Goal: Use online tool/utility: Utilize a website feature to perform a specific function

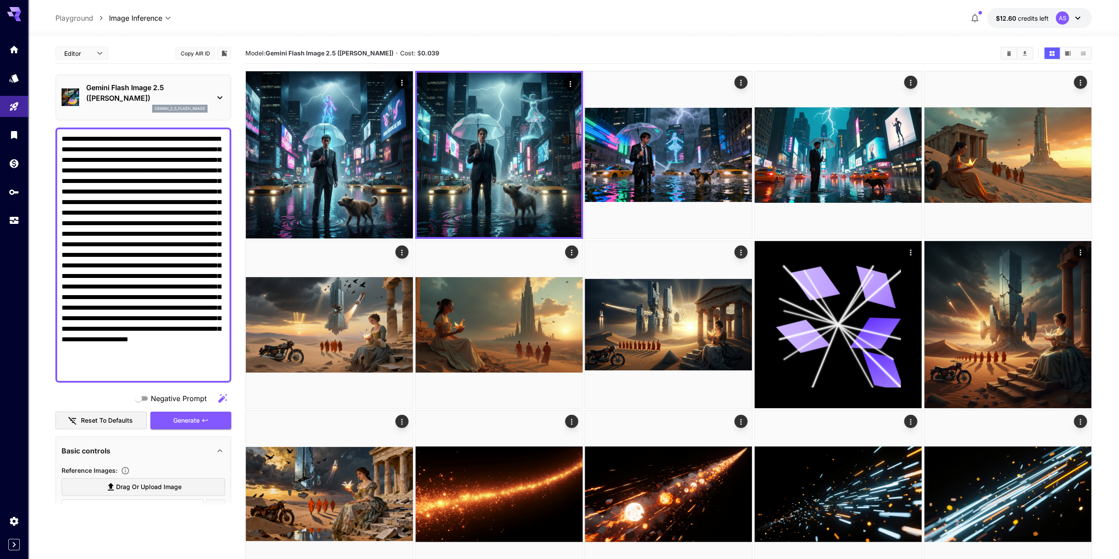
scroll to position [115, 0]
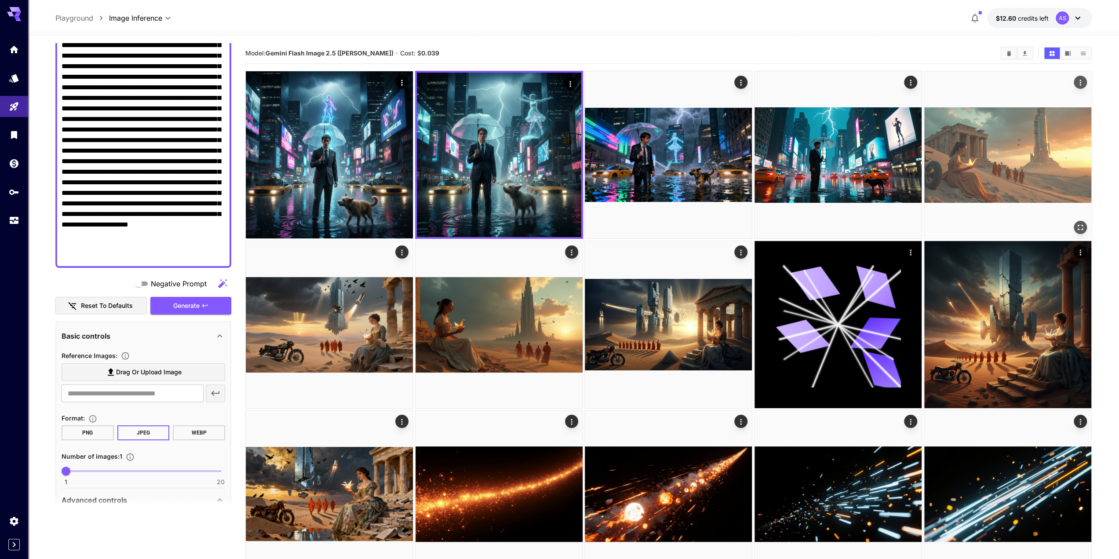
click at [1015, 147] on img at bounding box center [1007, 154] width 167 height 167
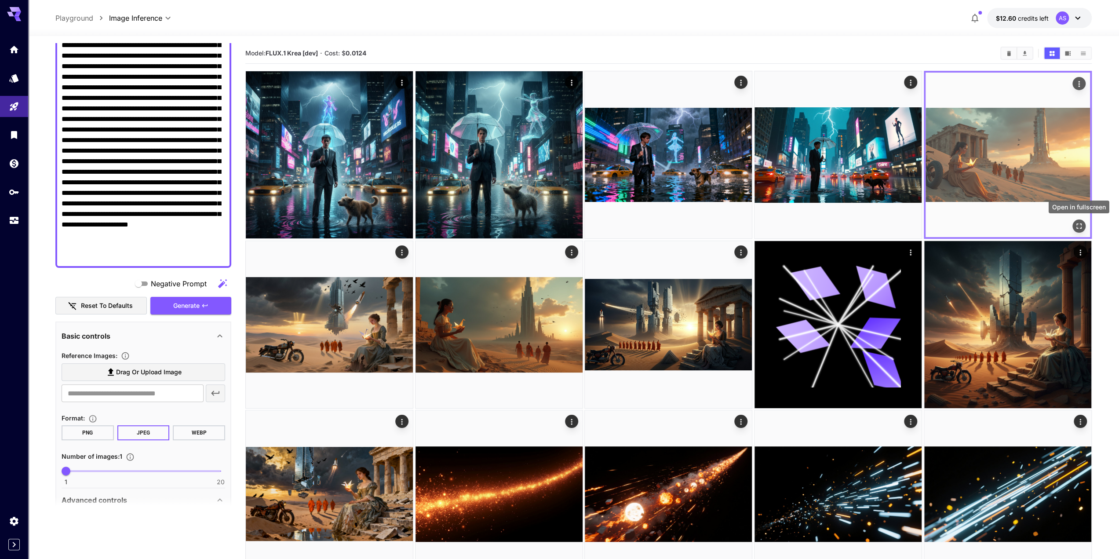
click at [1081, 225] on icon "Open in fullscreen" at bounding box center [1079, 226] width 9 height 9
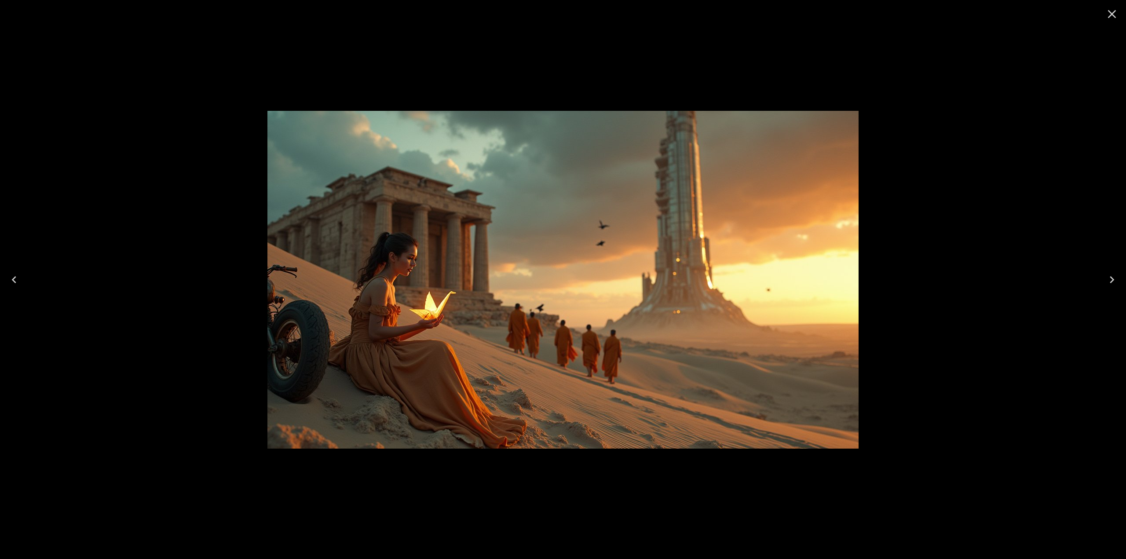
click at [1109, 17] on icon "Close" at bounding box center [1112, 14] width 8 height 8
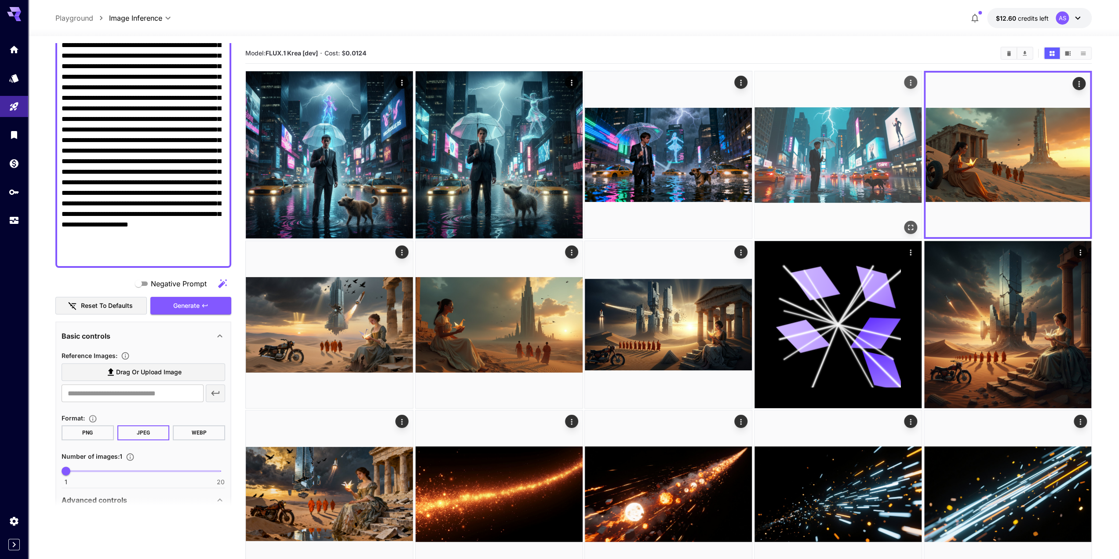
click at [809, 160] on img at bounding box center [838, 154] width 167 height 167
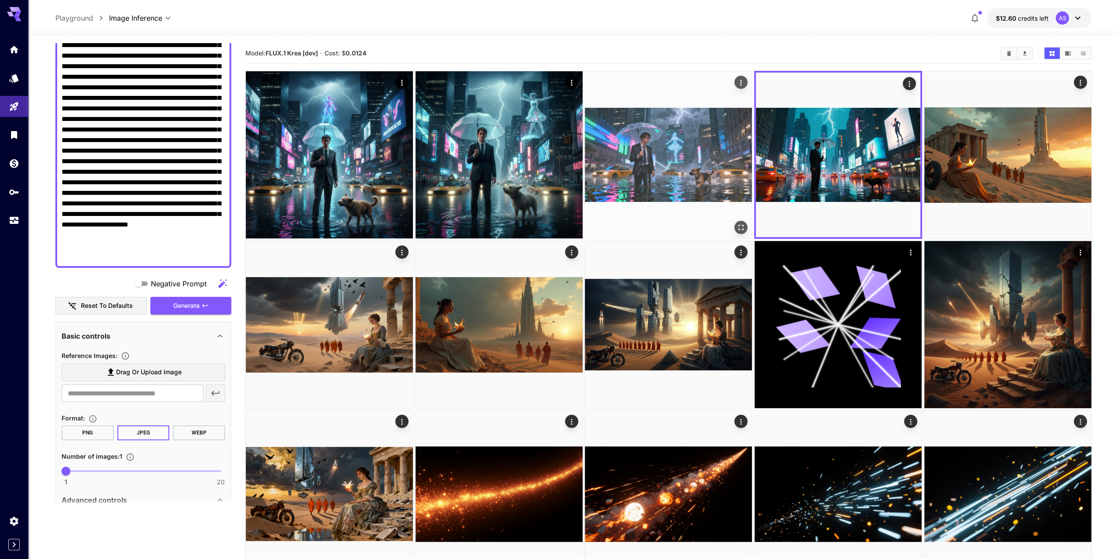
click at [689, 147] on img at bounding box center [668, 154] width 167 height 167
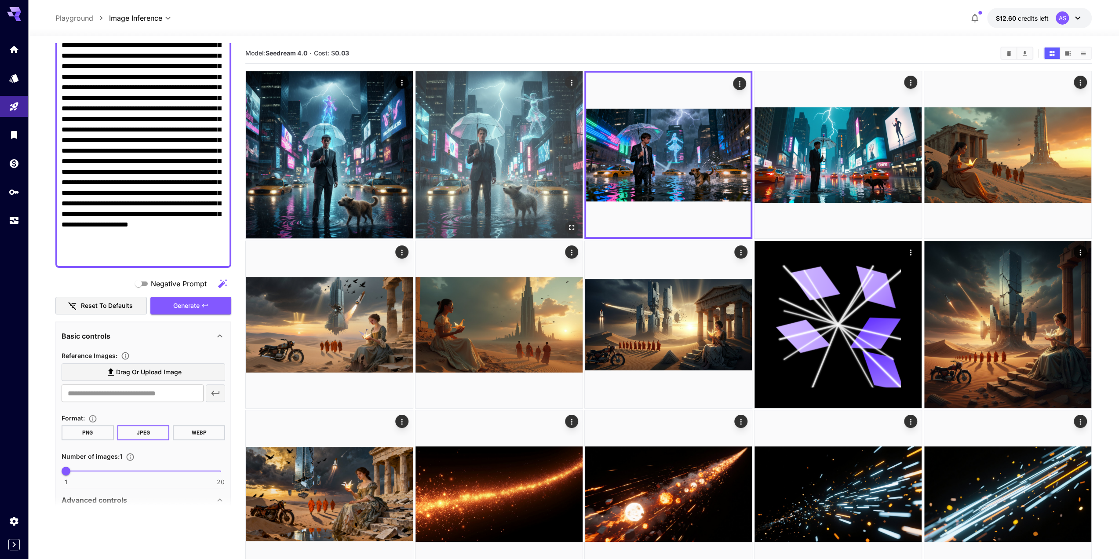
click at [508, 155] on img at bounding box center [499, 154] width 167 height 167
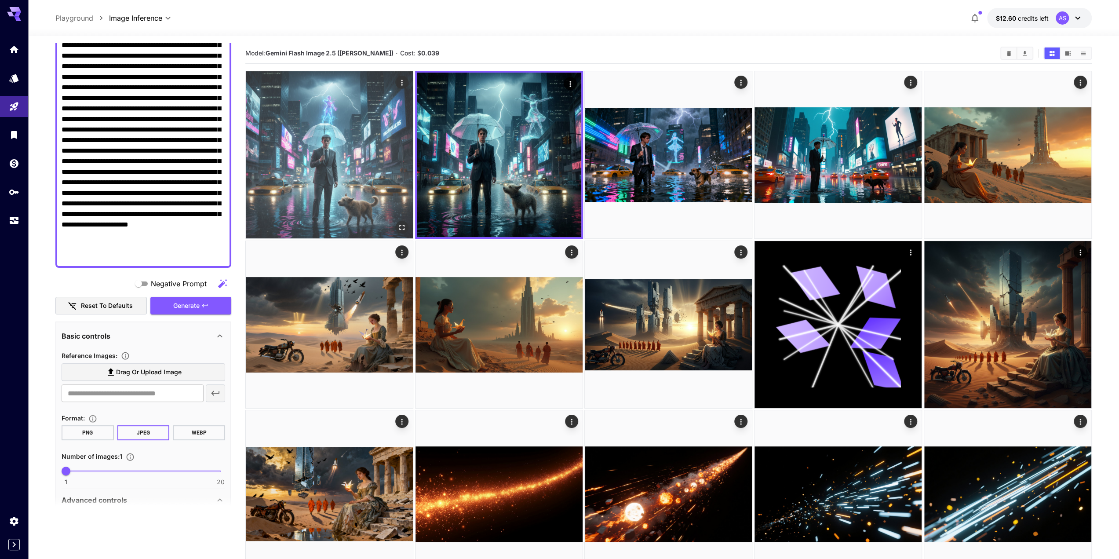
click at [343, 159] on img at bounding box center [329, 154] width 167 height 167
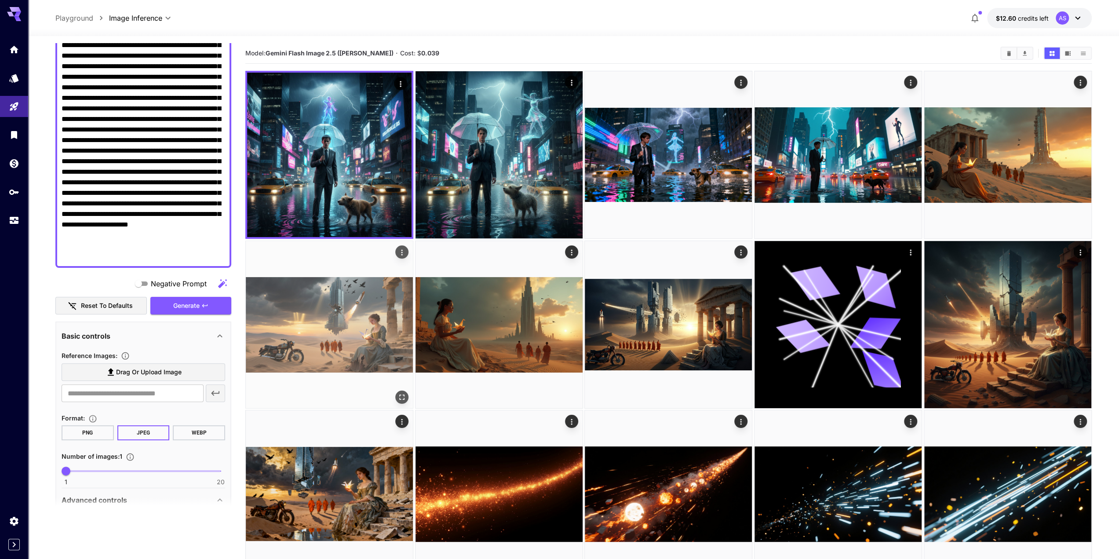
click at [336, 306] on img at bounding box center [329, 324] width 167 height 167
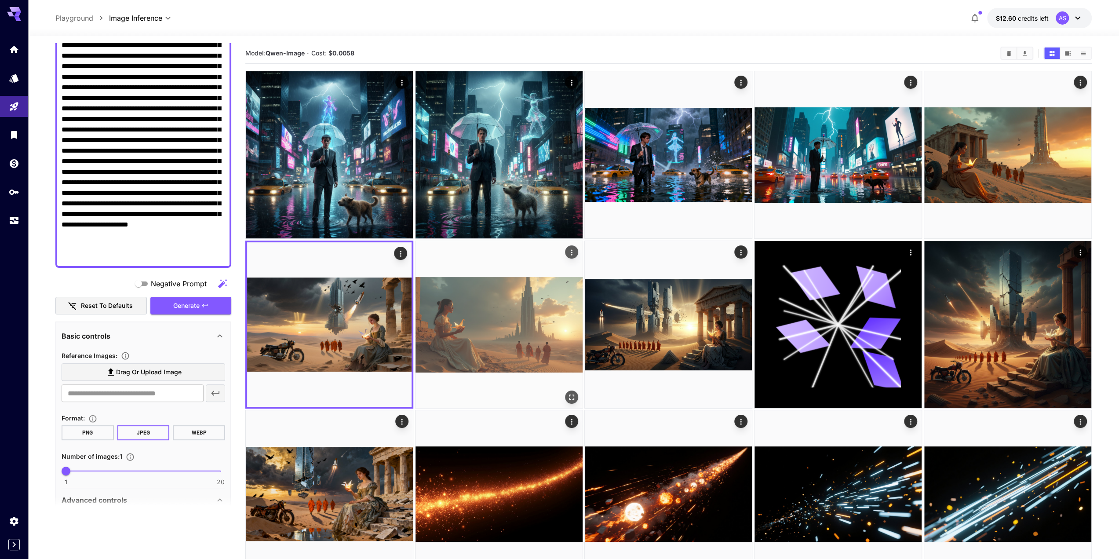
click at [508, 303] on img at bounding box center [499, 324] width 167 height 167
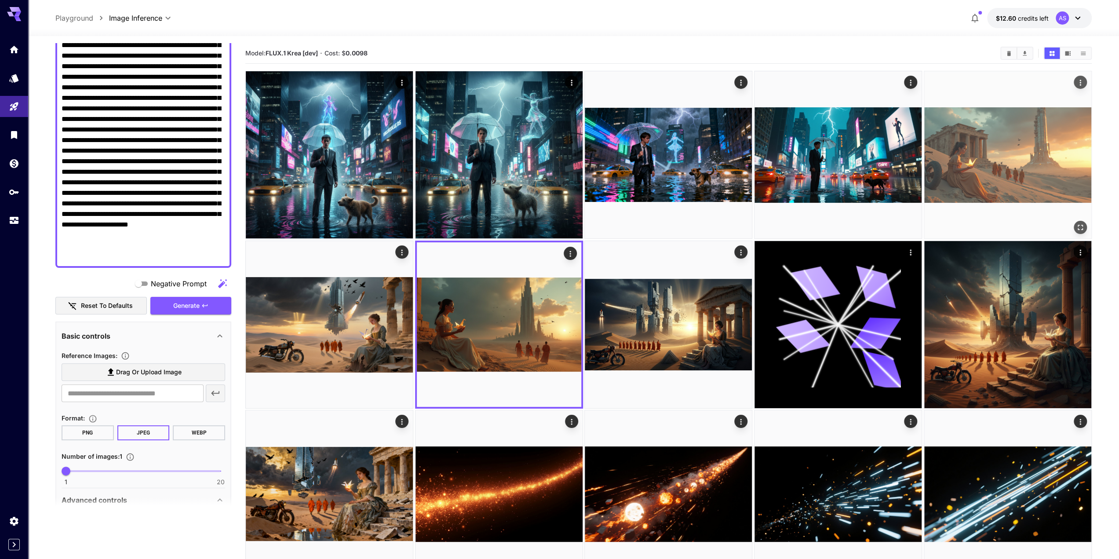
click at [1059, 125] on img at bounding box center [1007, 154] width 167 height 167
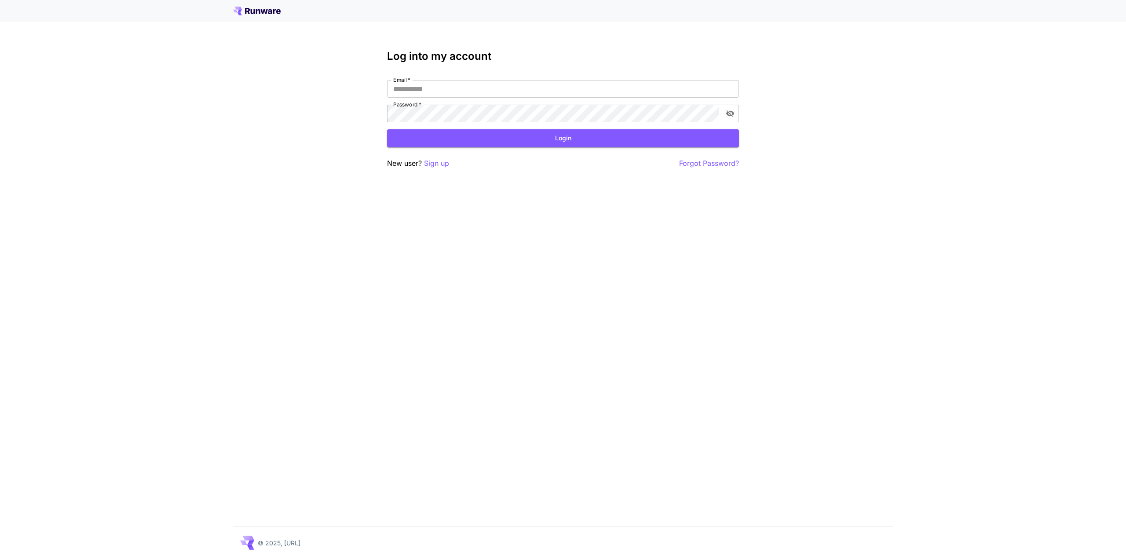
type input "**********"
drag, startPoint x: 432, startPoint y: 123, endPoint x: 434, endPoint y: 130, distance: 7.0
click at [434, 128] on form "**********" at bounding box center [563, 113] width 352 height 67
click at [435, 131] on button "Login" at bounding box center [563, 138] width 352 height 18
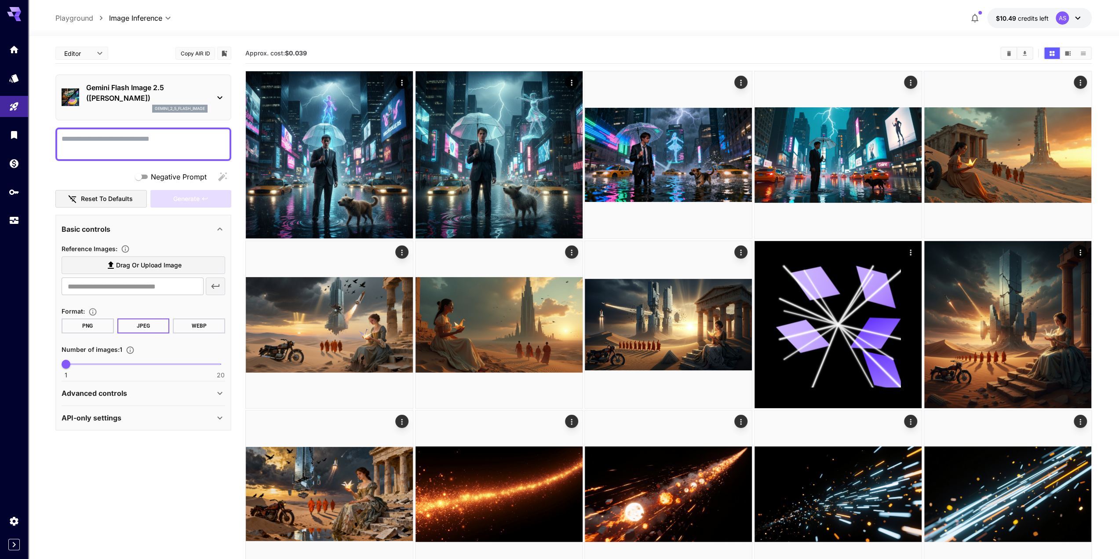
click at [164, 88] on p "Gemini Flash Image 2.5 ([PERSON_NAME])" at bounding box center [146, 92] width 121 height 21
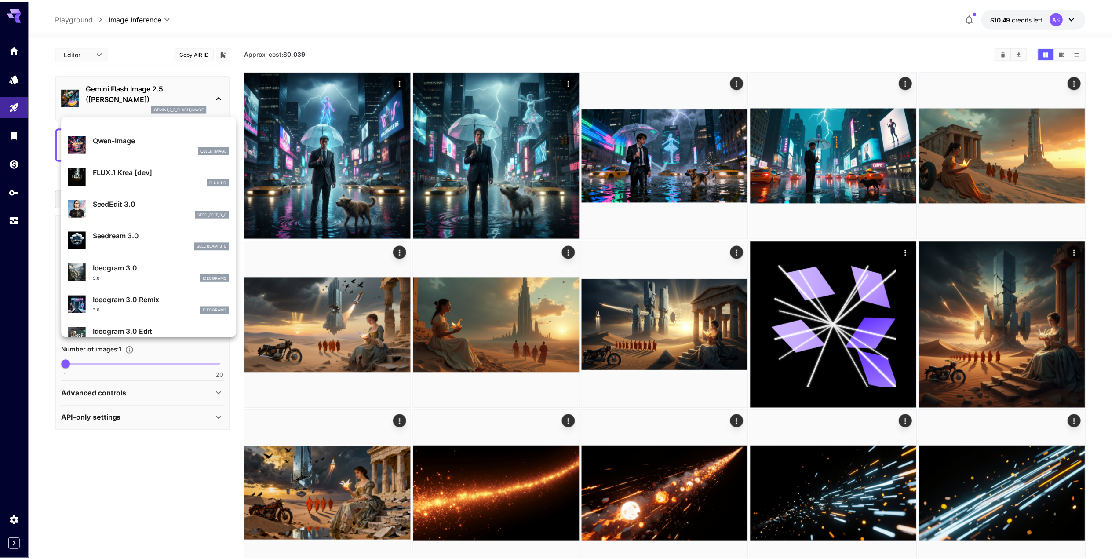
scroll to position [176, 0]
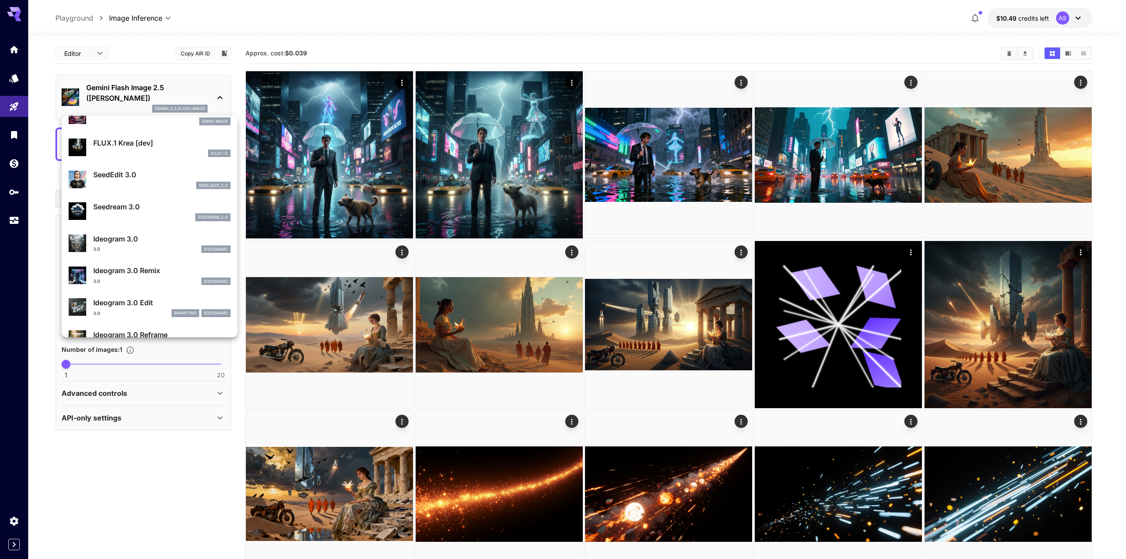
click at [158, 146] on p "FLUX.1 Krea [dev]" at bounding box center [161, 143] width 137 height 11
